Goal: Information Seeking & Learning: Find contact information

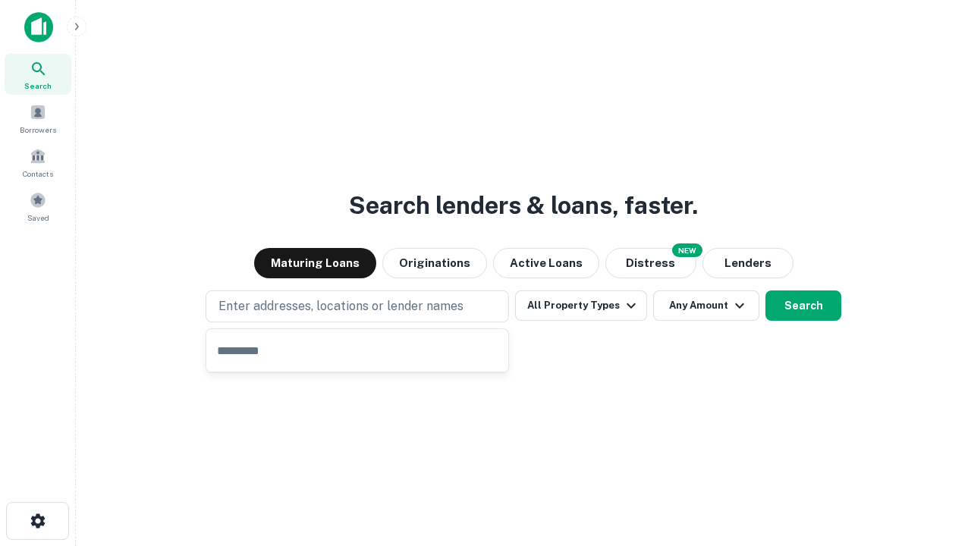
type input "**********"
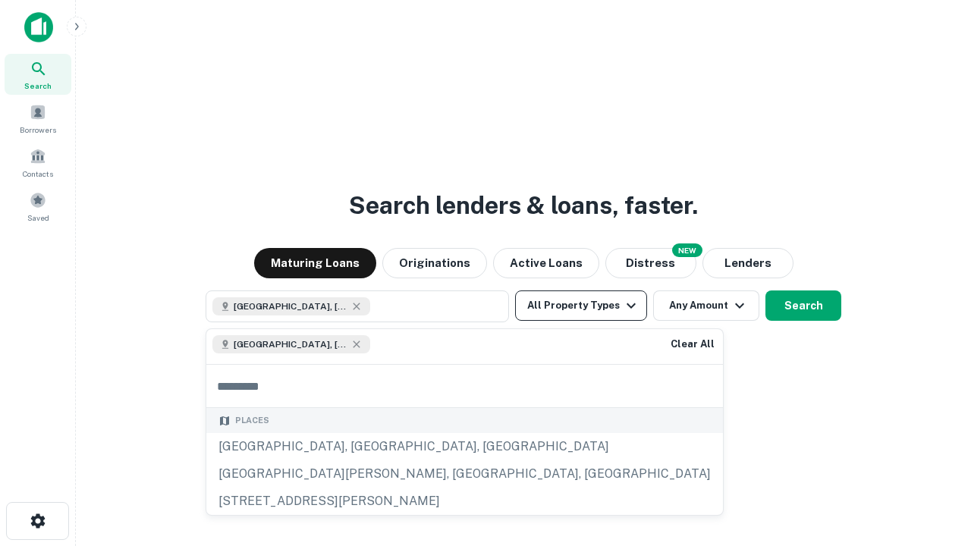
click at [581, 306] on button "All Property Types" at bounding box center [581, 306] width 132 height 30
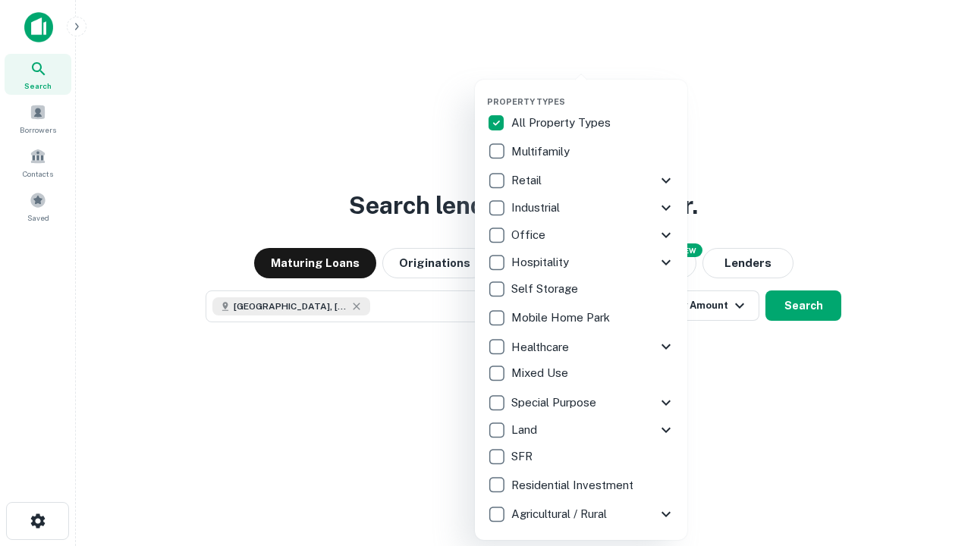
click at [593, 92] on button "button" at bounding box center [593, 92] width 212 height 1
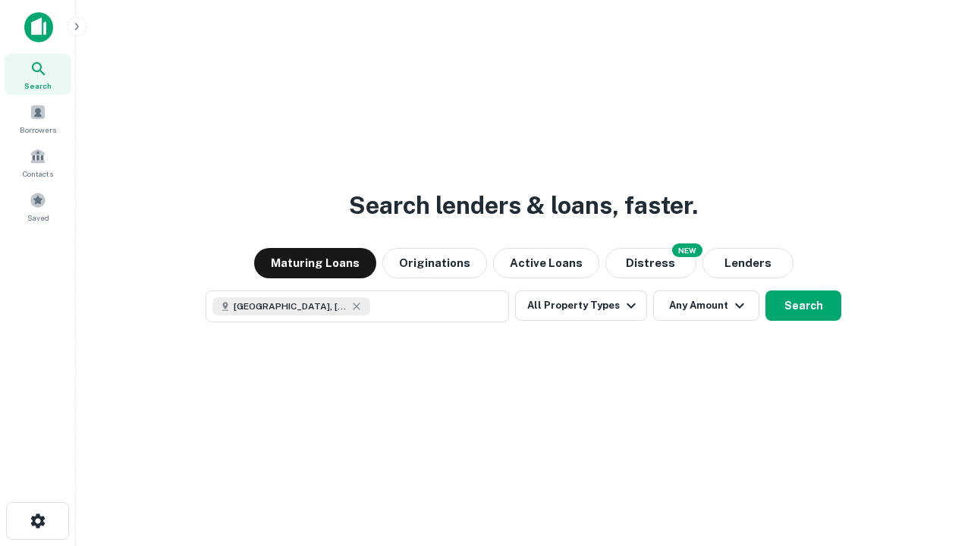
scroll to position [24, 0]
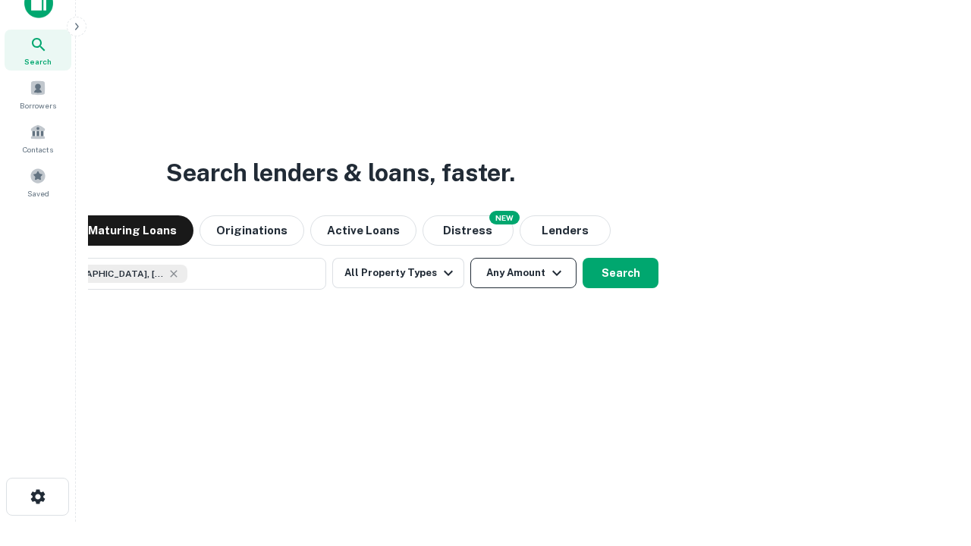
click at [470, 258] on button "Any Amount" at bounding box center [523, 273] width 106 height 30
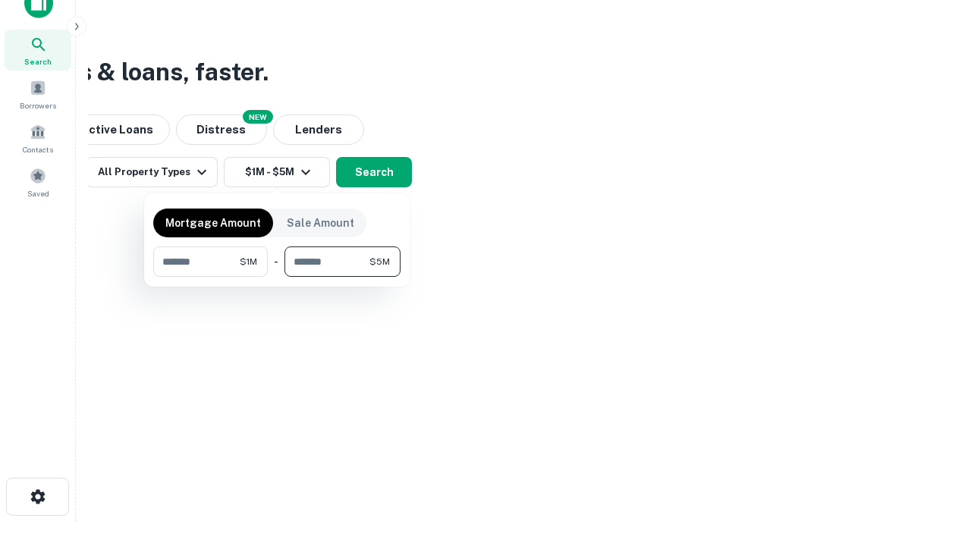
type input "*******"
click at [277, 277] on button "button" at bounding box center [276, 277] width 247 height 1
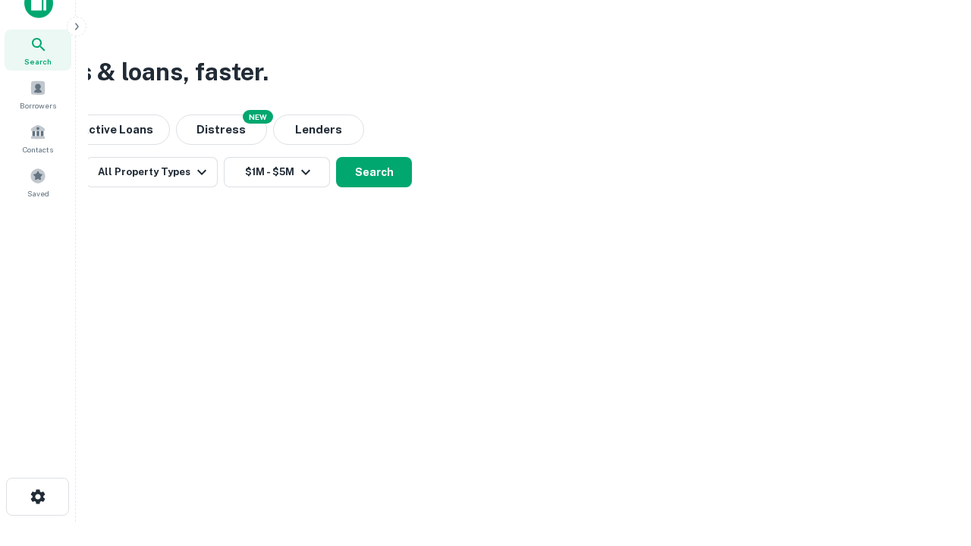
scroll to position [24, 0]
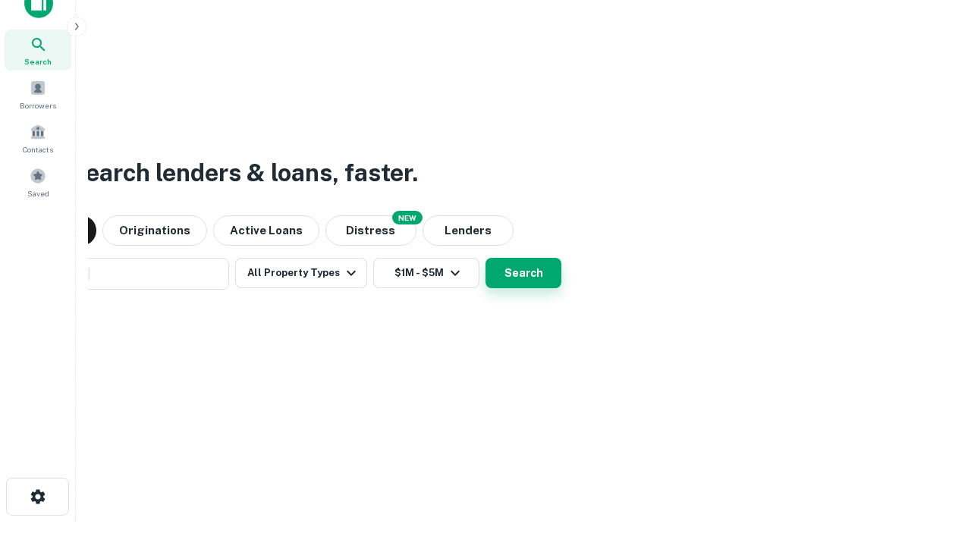
click at [485, 258] on button "Search" at bounding box center [523, 273] width 76 height 30
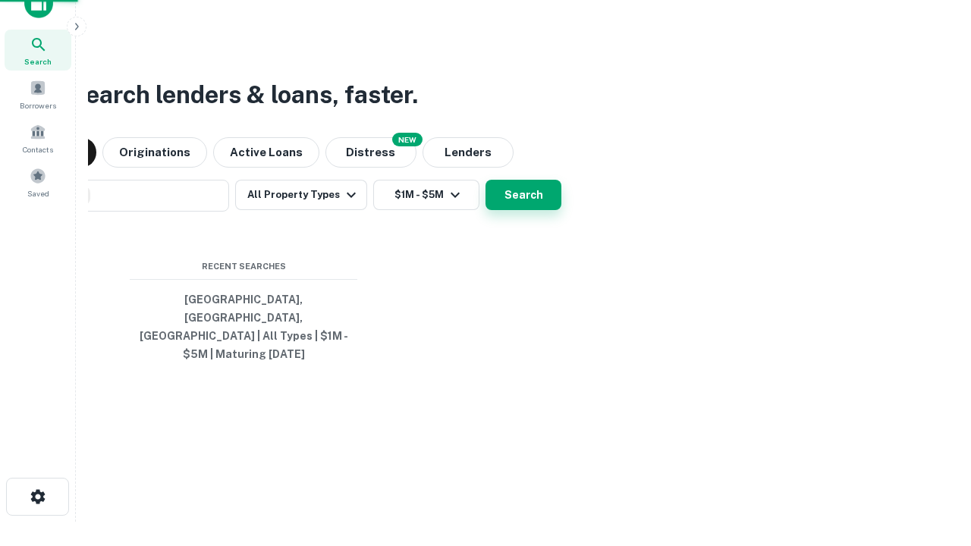
scroll to position [49, 429]
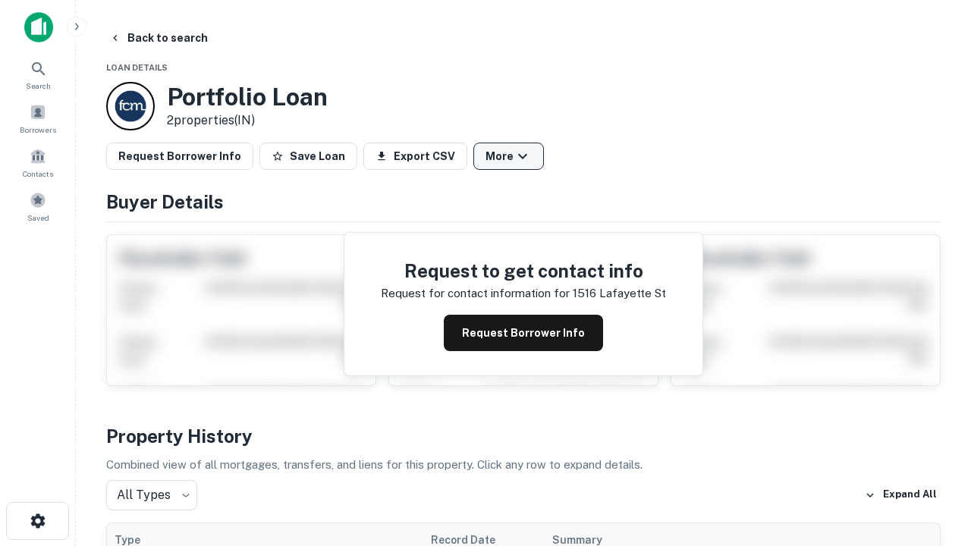
click at [508, 156] on button "More" at bounding box center [508, 156] width 71 height 27
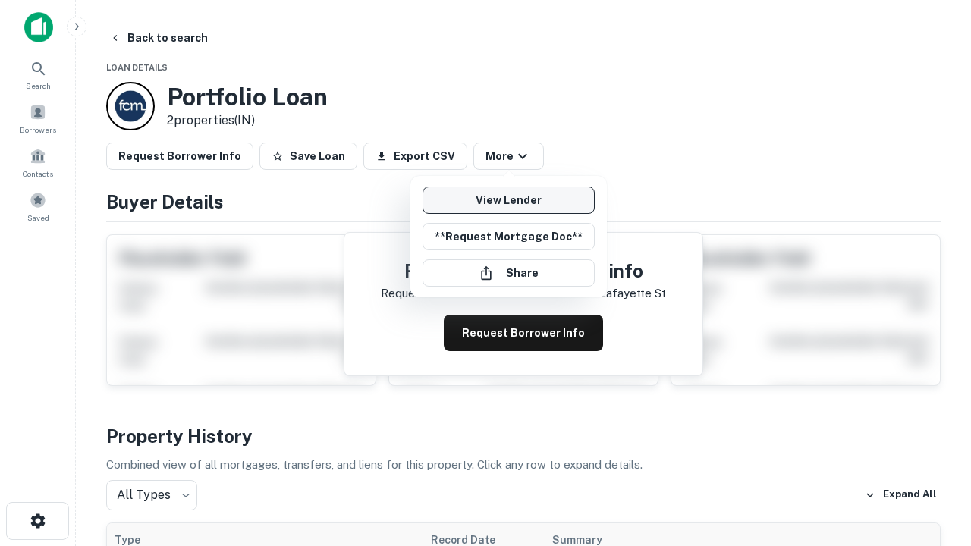
click at [508, 200] on link "View Lender" at bounding box center [509, 200] width 172 height 27
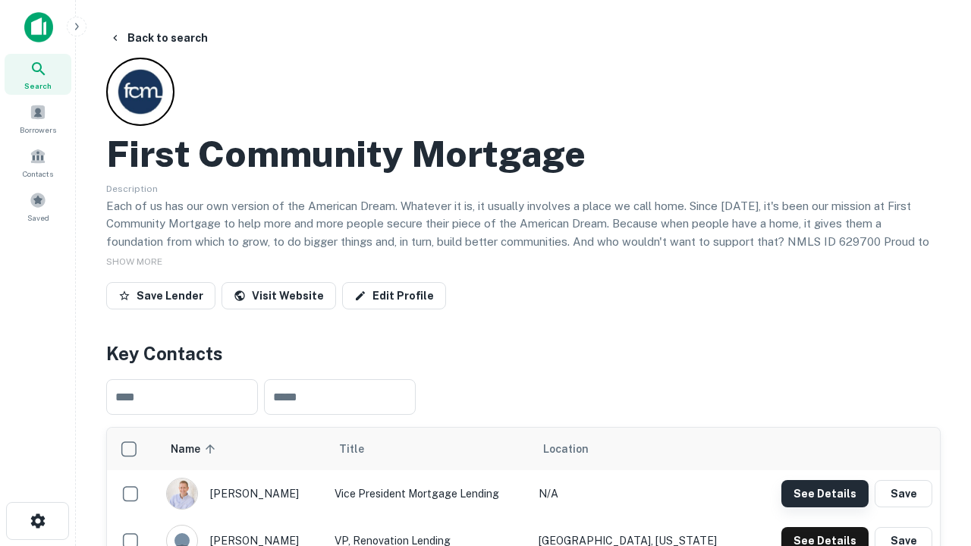
click at [825, 493] on button "See Details" at bounding box center [824, 493] width 87 height 27
